Goal: Check status

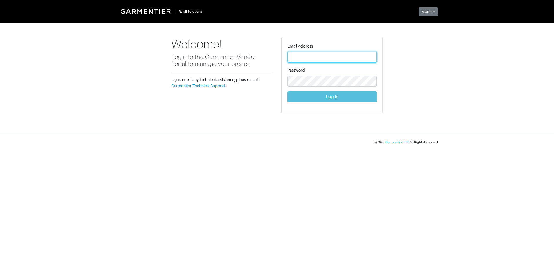
type input "Vince@garmentier.co"
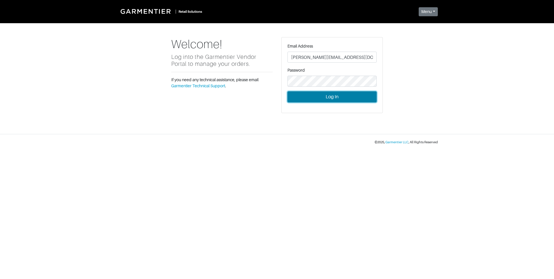
click at [348, 97] on button "Log In" at bounding box center [331, 96] width 89 height 11
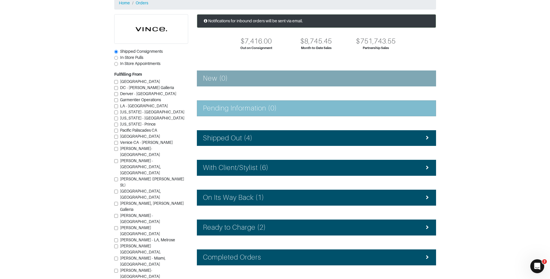
scroll to position [52, 0]
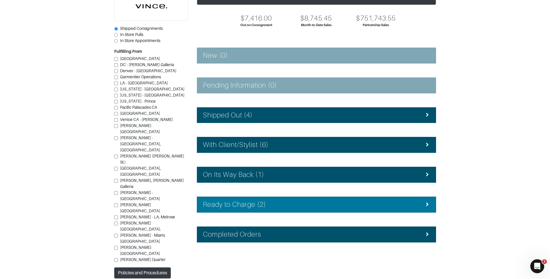
click at [298, 202] on div "Ready to Charge (2)" at bounding box center [316, 204] width 227 height 8
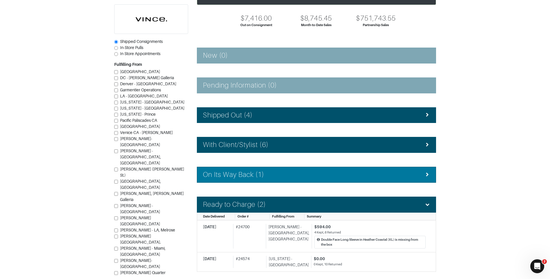
click at [295, 173] on div "On Its Way Back (1)" at bounding box center [316, 174] width 227 height 8
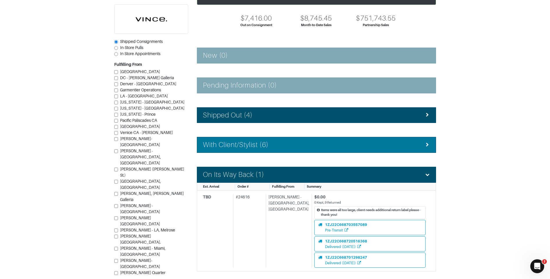
click at [297, 145] on div "With Client/Stylist (6)" at bounding box center [316, 144] width 227 height 8
